Goal: Task Accomplishment & Management: Use online tool/utility

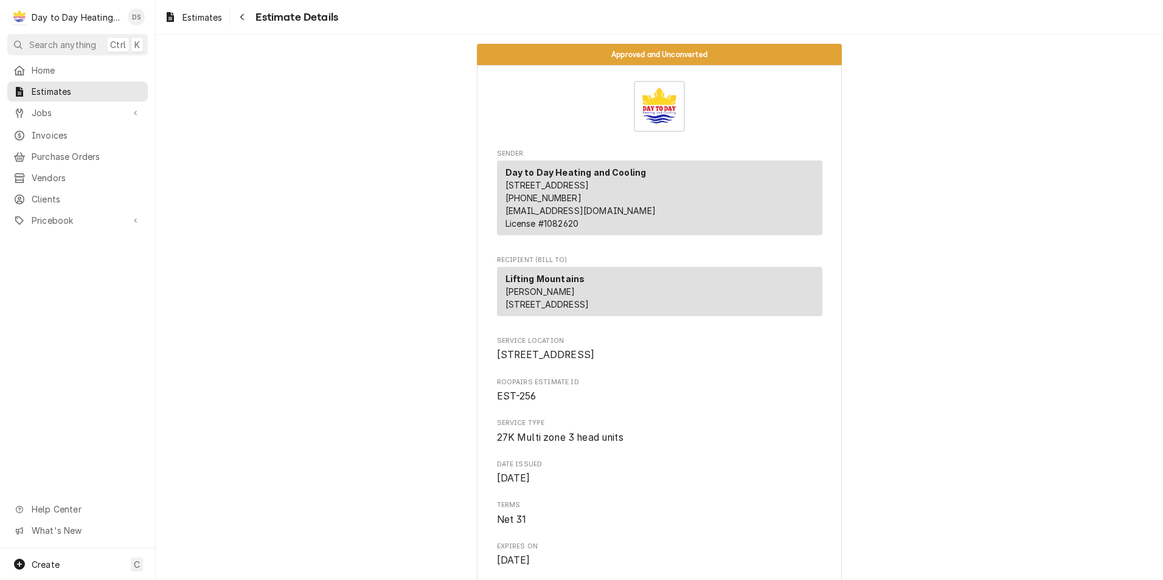
scroll to position [730, 0]
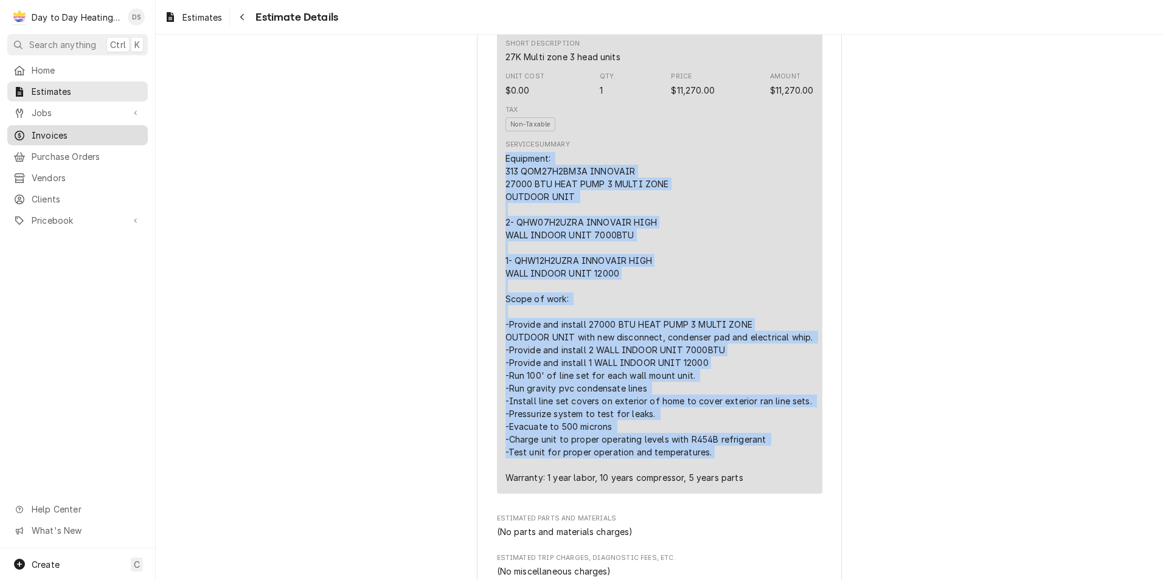
click at [71, 129] on span "Invoices" at bounding box center [87, 135] width 110 height 13
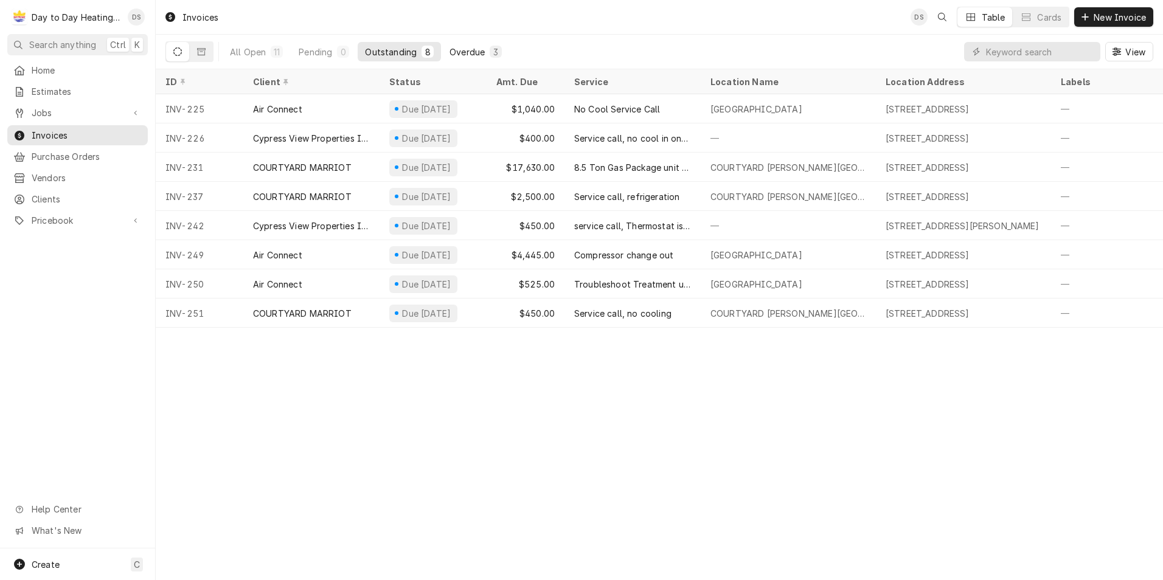
click at [469, 57] on div "Overdue" at bounding box center [466, 52] width 35 height 13
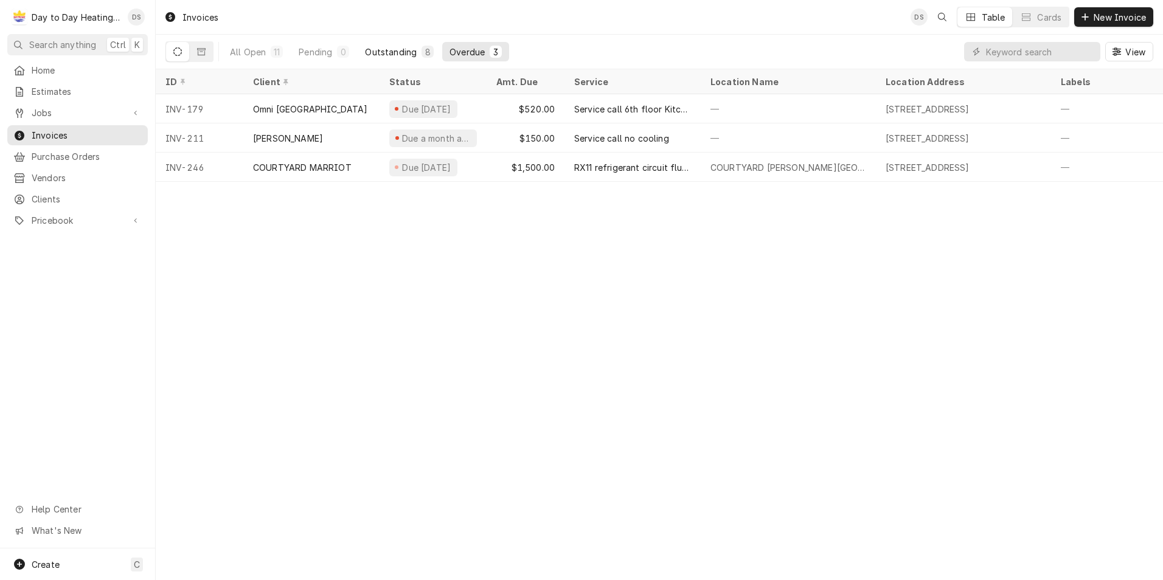
click at [404, 54] on div "Outstanding" at bounding box center [391, 52] width 52 height 13
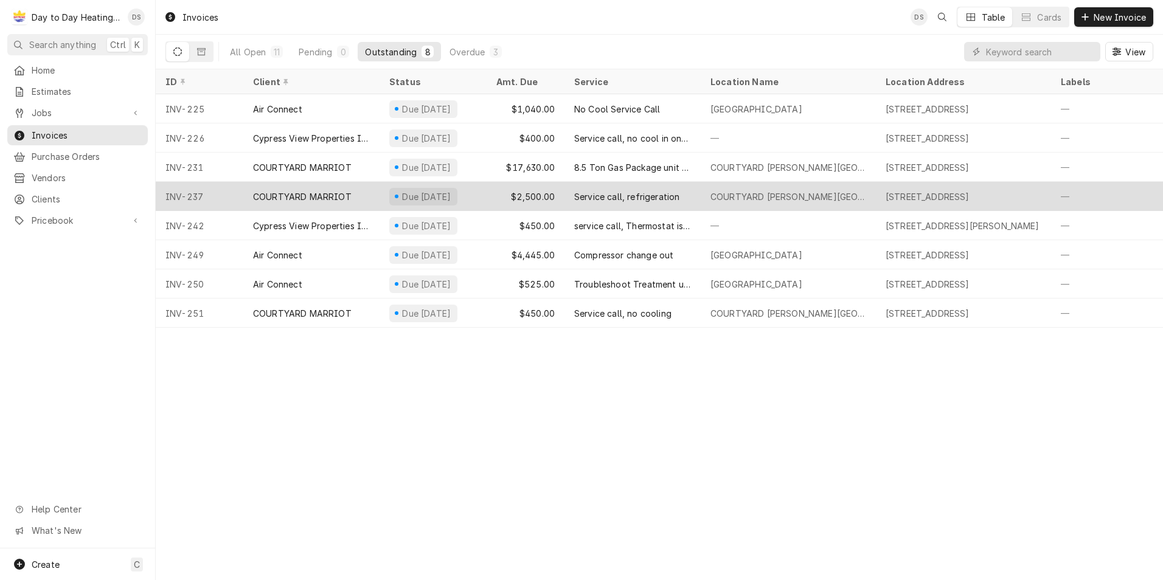
click at [640, 193] on div "Service call, refrigeration" at bounding box center [626, 196] width 105 height 13
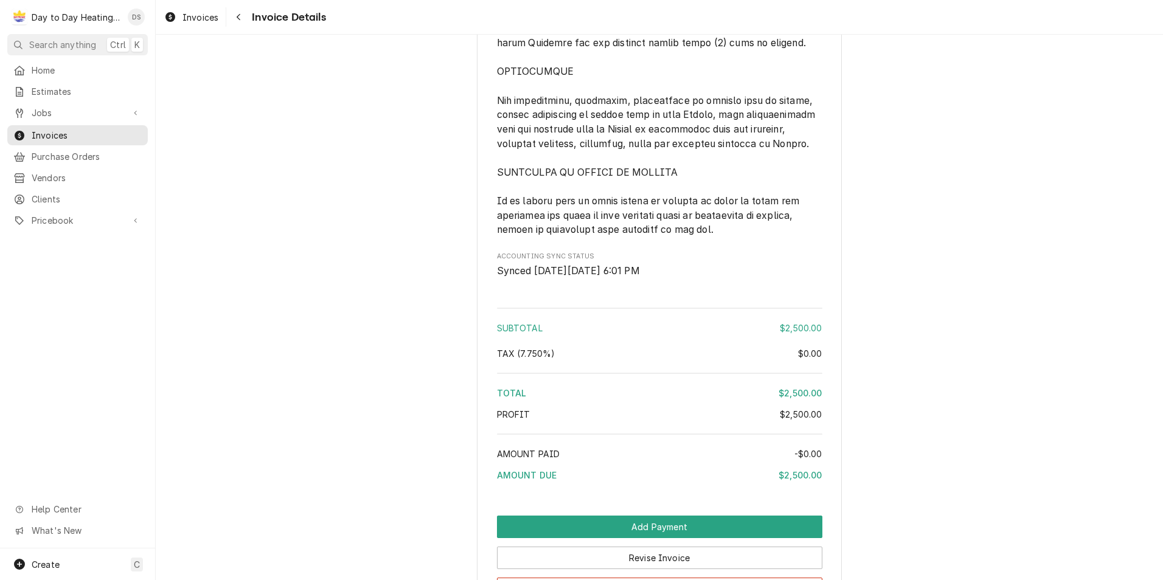
scroll to position [2918, 0]
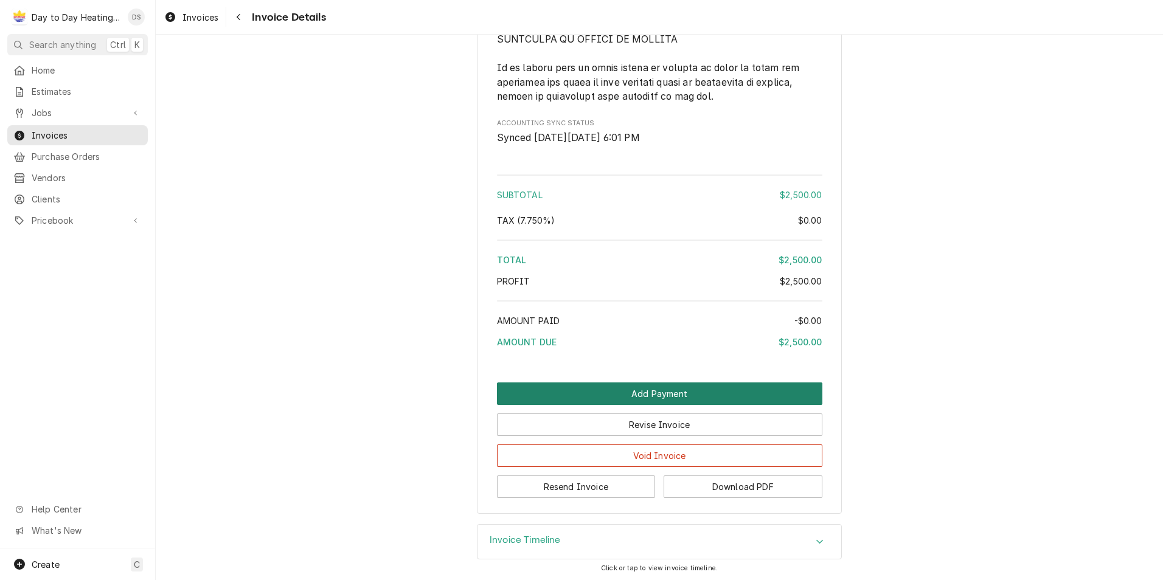
click at [643, 384] on button "Add Payment" at bounding box center [659, 394] width 325 height 23
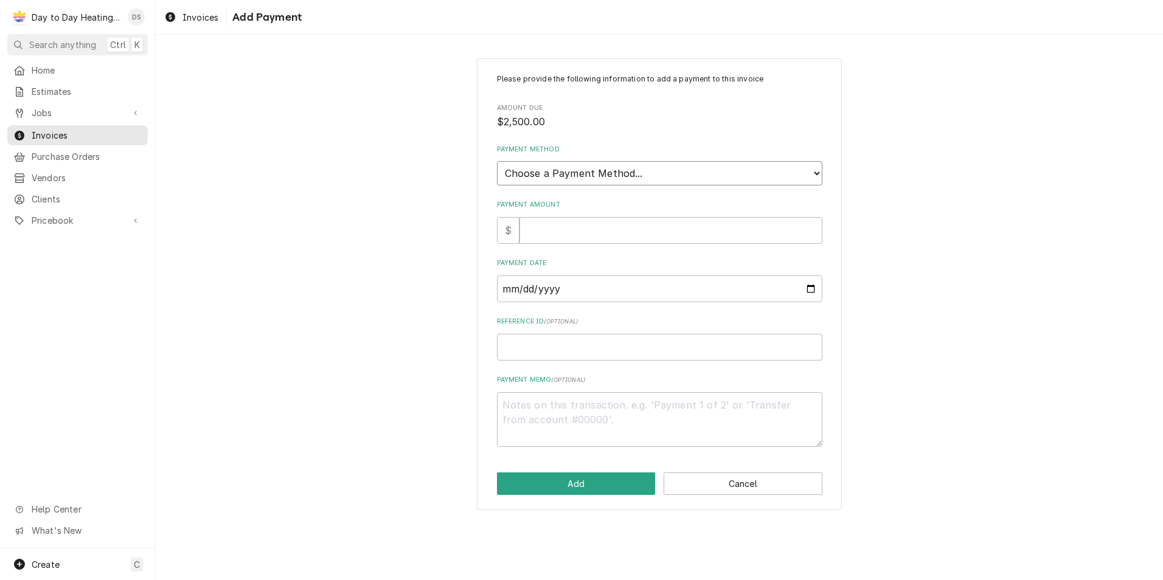
click at [580, 174] on select "Choose a Payment Method... Cash Check Credit/Debit Card ACH/eCheck Other" at bounding box center [659, 173] width 325 height 24
select select "2"
click at [497, 161] on select "Choose a Payment Method... Cash Check Credit/Debit Card ACH/eCheck Other" at bounding box center [659, 173] width 325 height 24
click at [563, 227] on input "Payment Amount" at bounding box center [670, 230] width 303 height 27
type textarea "x"
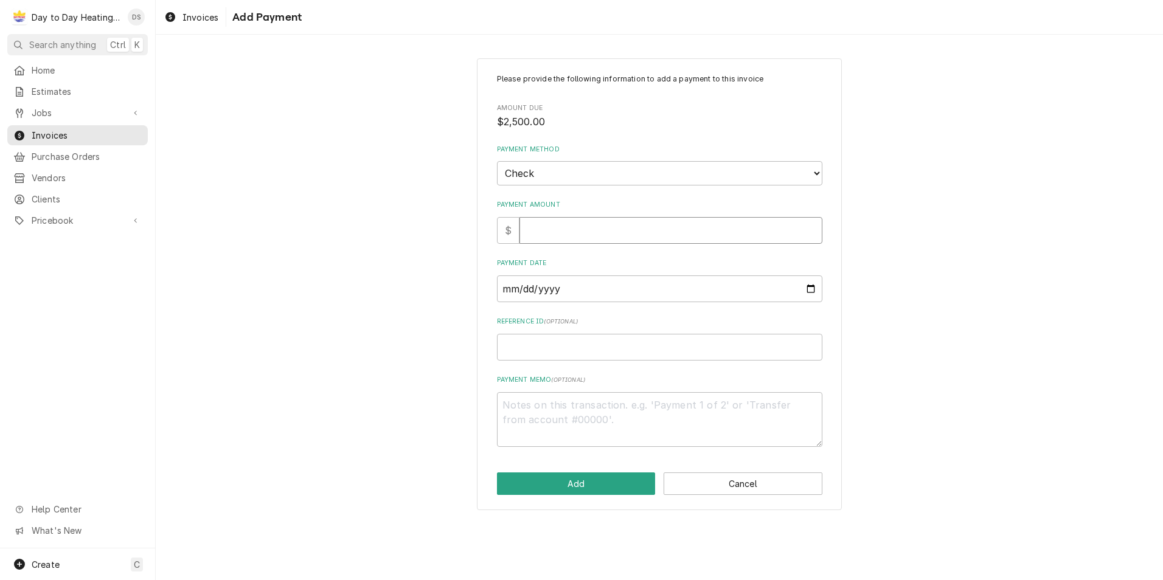
type input "2"
type textarea "x"
type input "25"
type textarea "x"
type input "250"
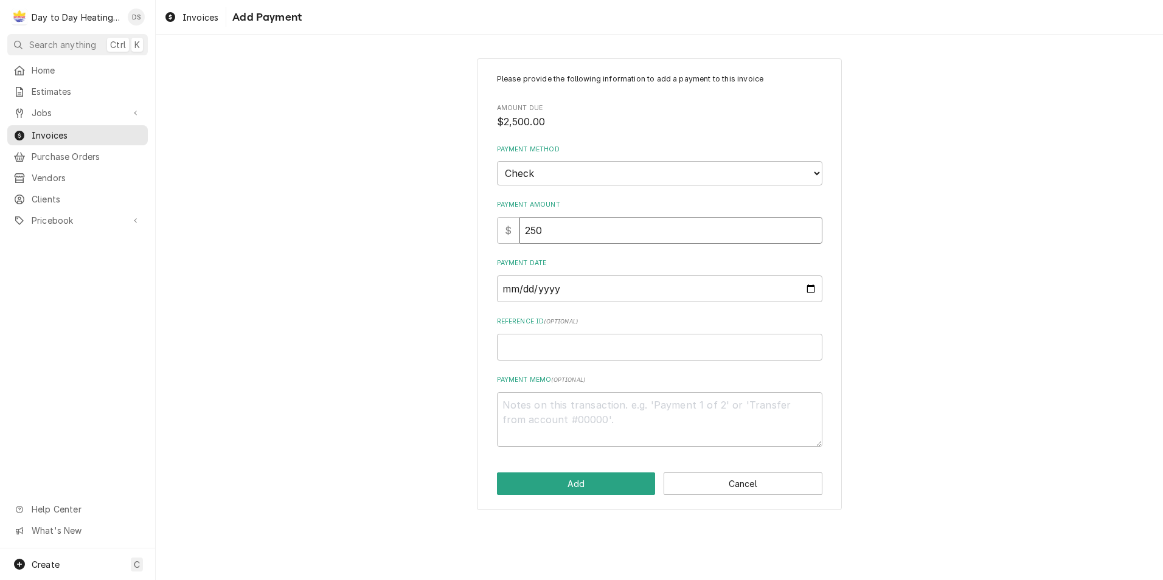
type textarea "x"
type input "2500"
click at [813, 293] on input "Payment Date" at bounding box center [659, 288] width 325 height 27
type input "2025-10-01"
click at [604, 487] on button "Add" at bounding box center [576, 484] width 159 height 23
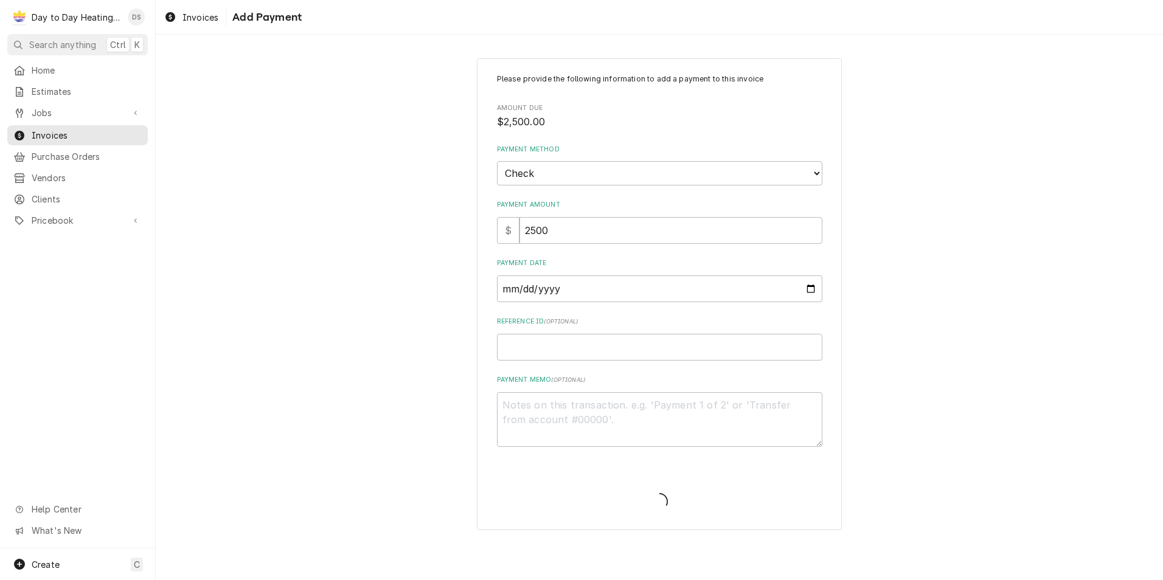
type textarea "x"
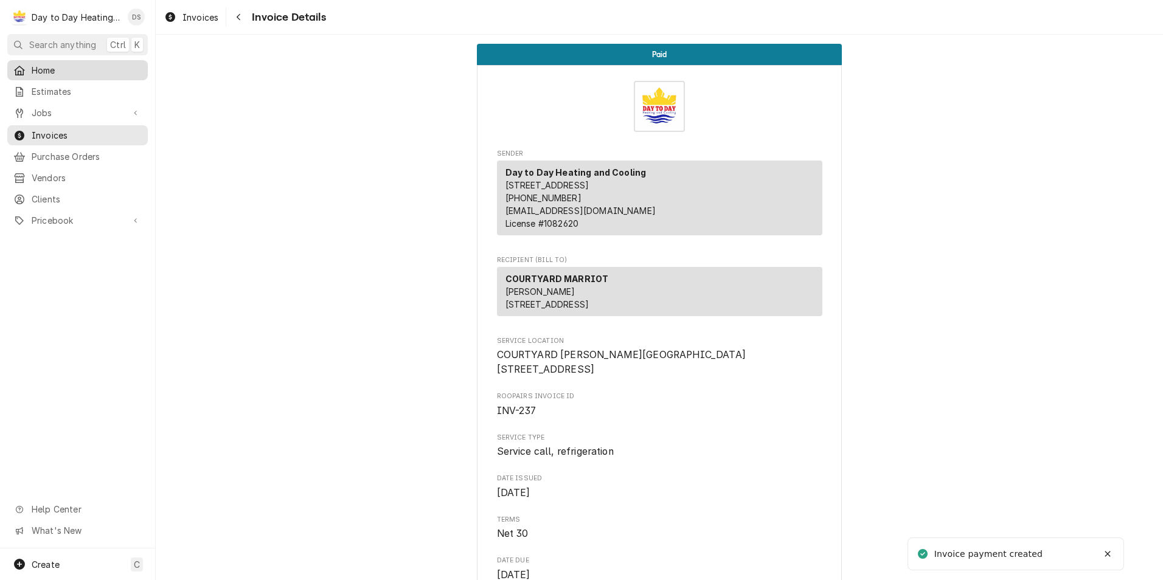
drag, startPoint x: 35, startPoint y: 65, endPoint x: 61, endPoint y: 75, distance: 28.1
click at [35, 65] on span "Home" at bounding box center [87, 70] width 110 height 13
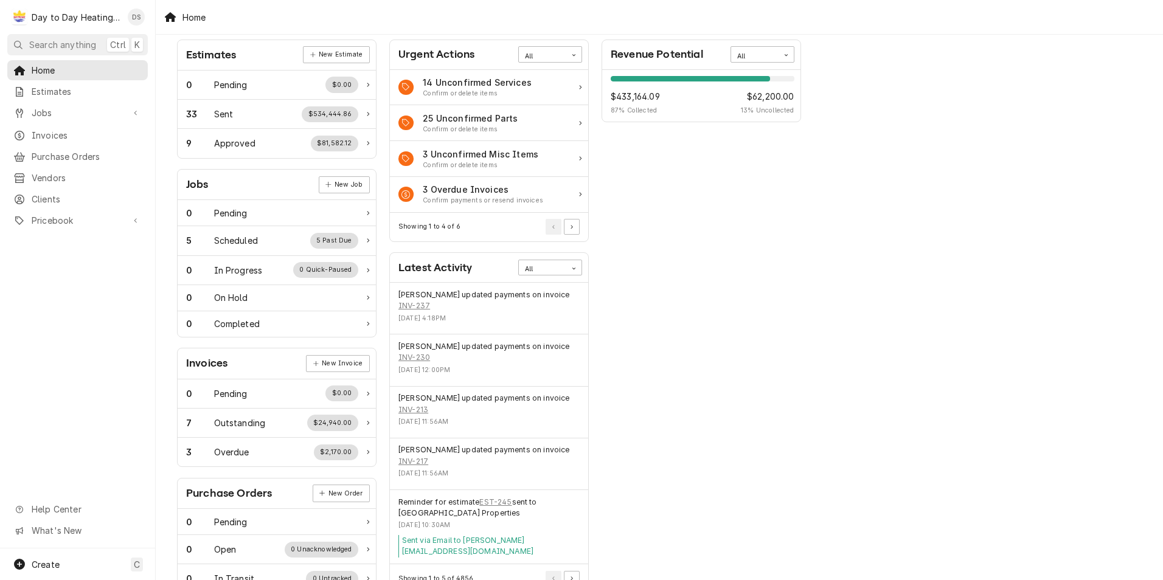
scroll to position [122, 0]
